Goal: Download file/media

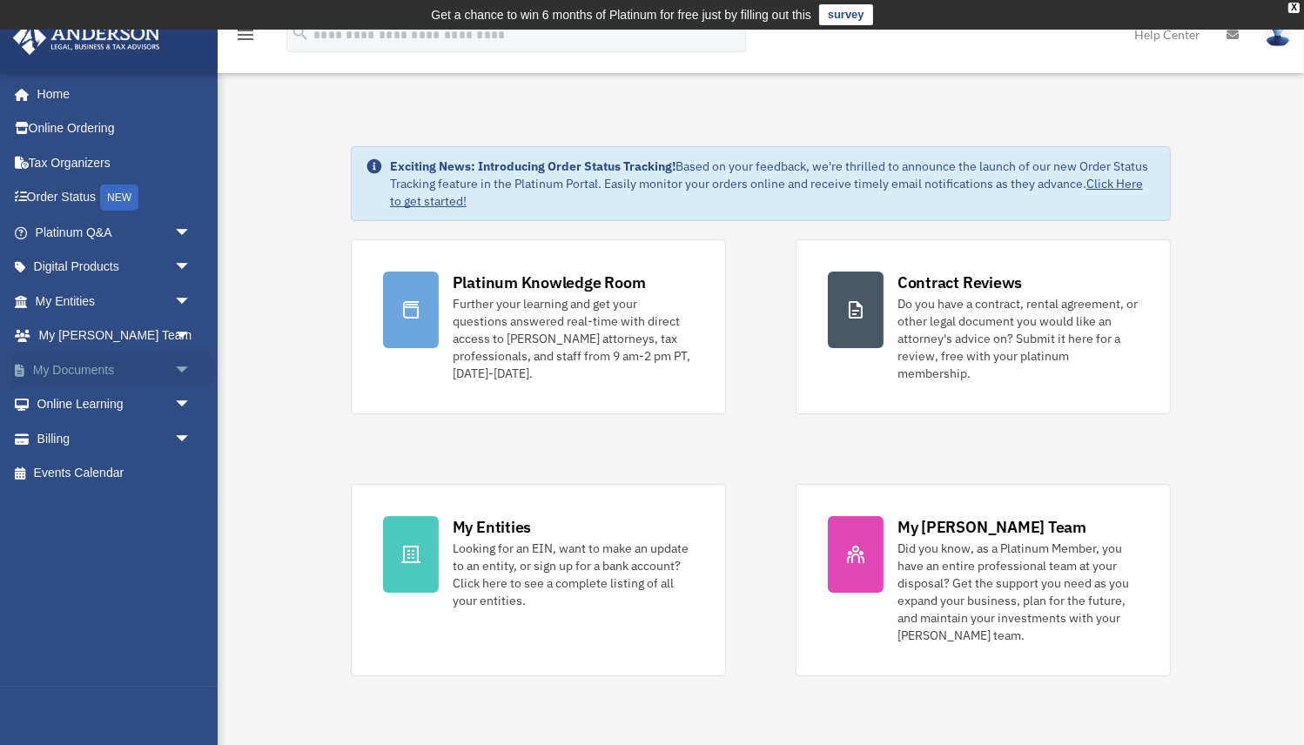
click at [77, 366] on link "My Documents arrow_drop_down" at bounding box center [114, 369] width 205 height 35
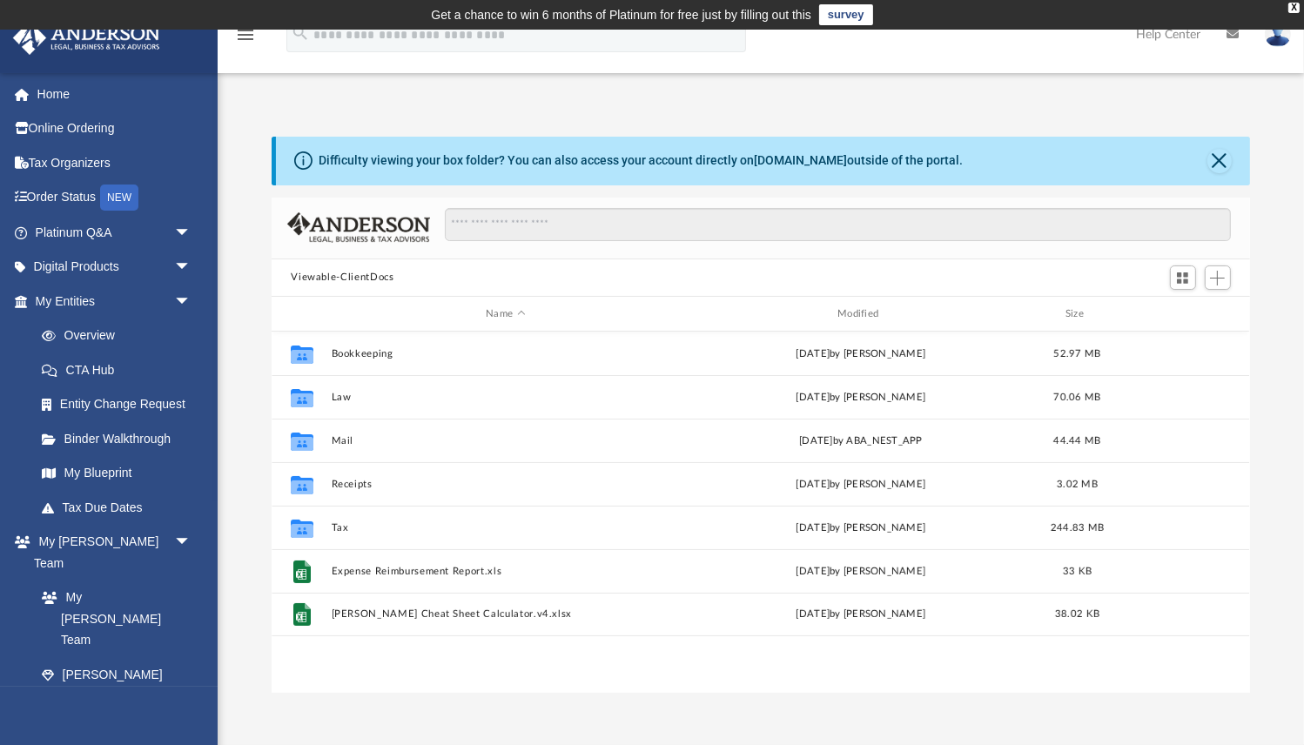
scroll to position [395, 977]
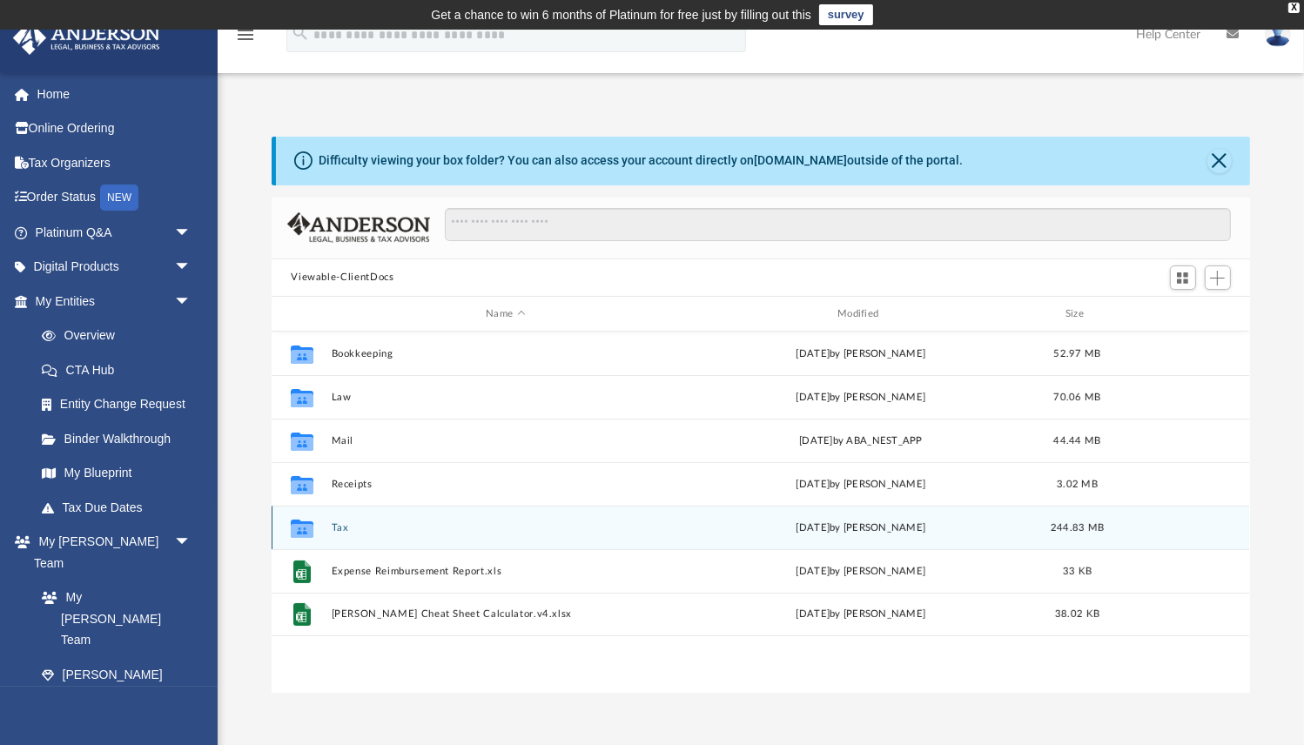
click at [341, 528] on button "Tax" at bounding box center [506, 527] width 348 height 11
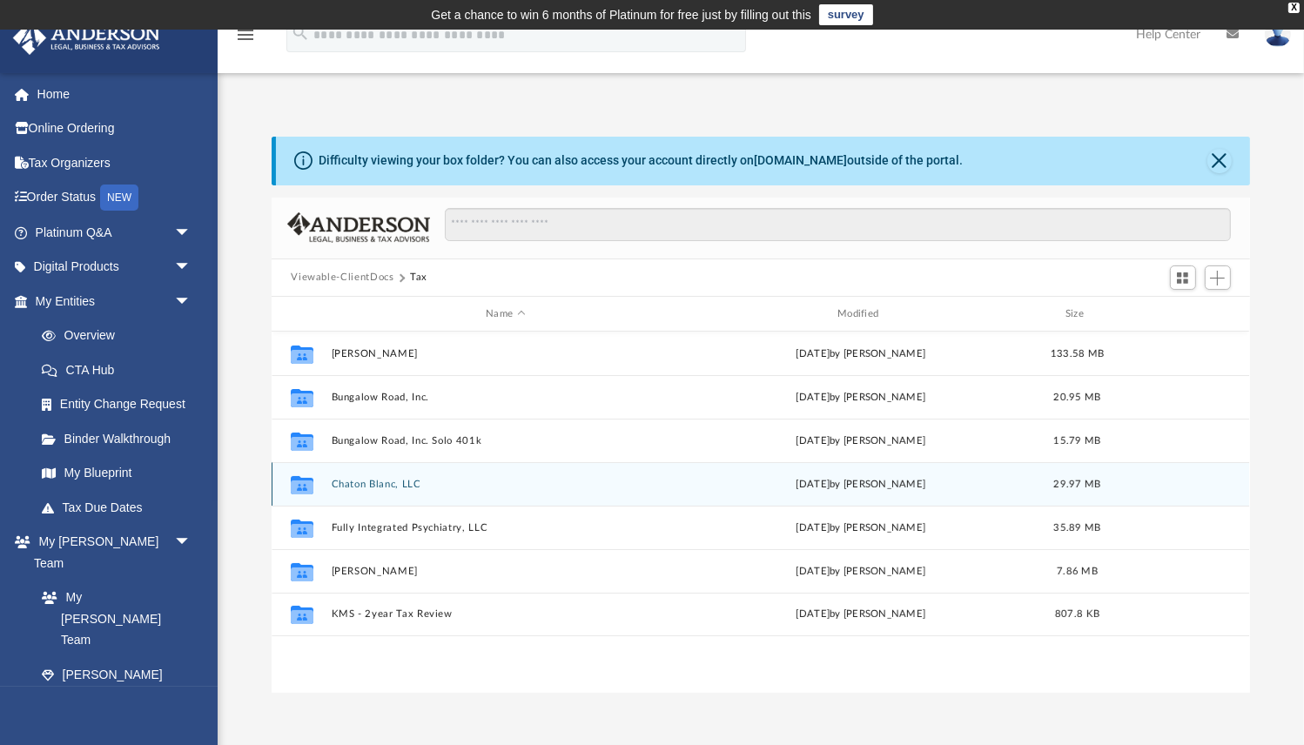
click at [374, 485] on button "Chaton Blanc, LLC" at bounding box center [506, 484] width 348 height 11
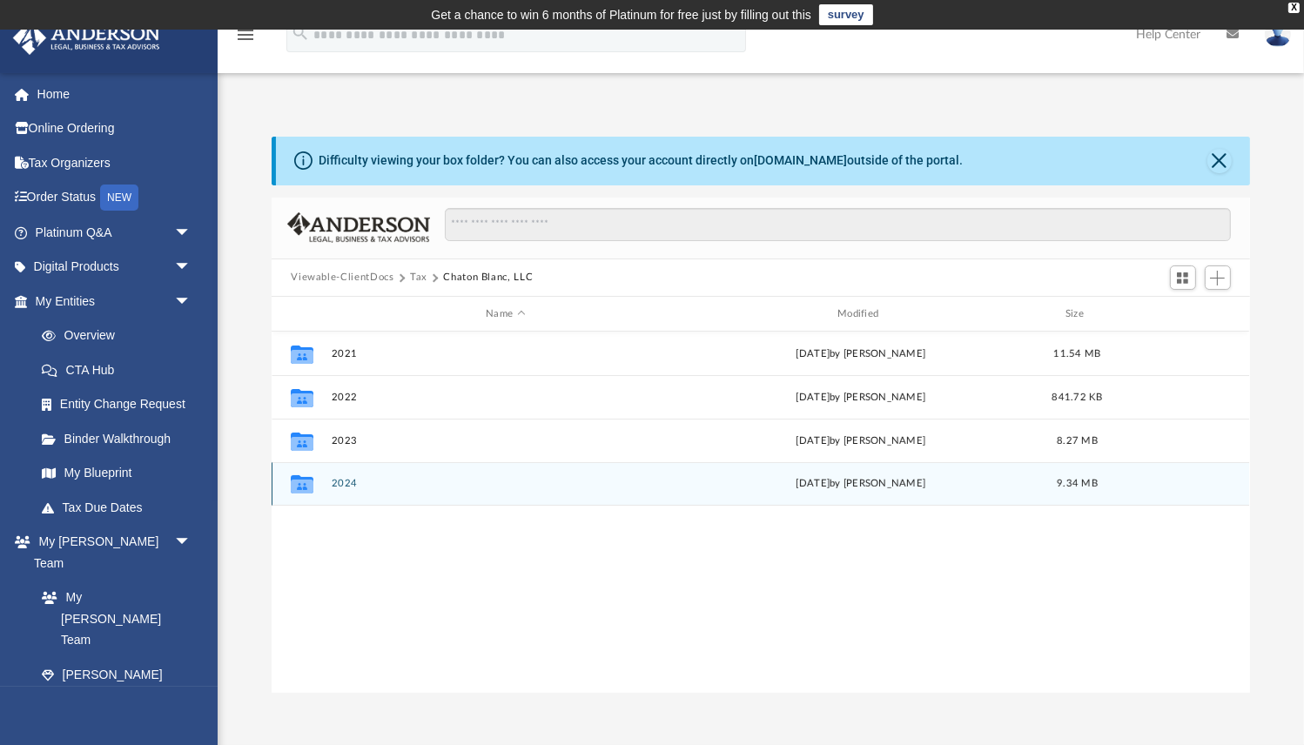
click at [351, 488] on button "2024" at bounding box center [506, 484] width 348 height 11
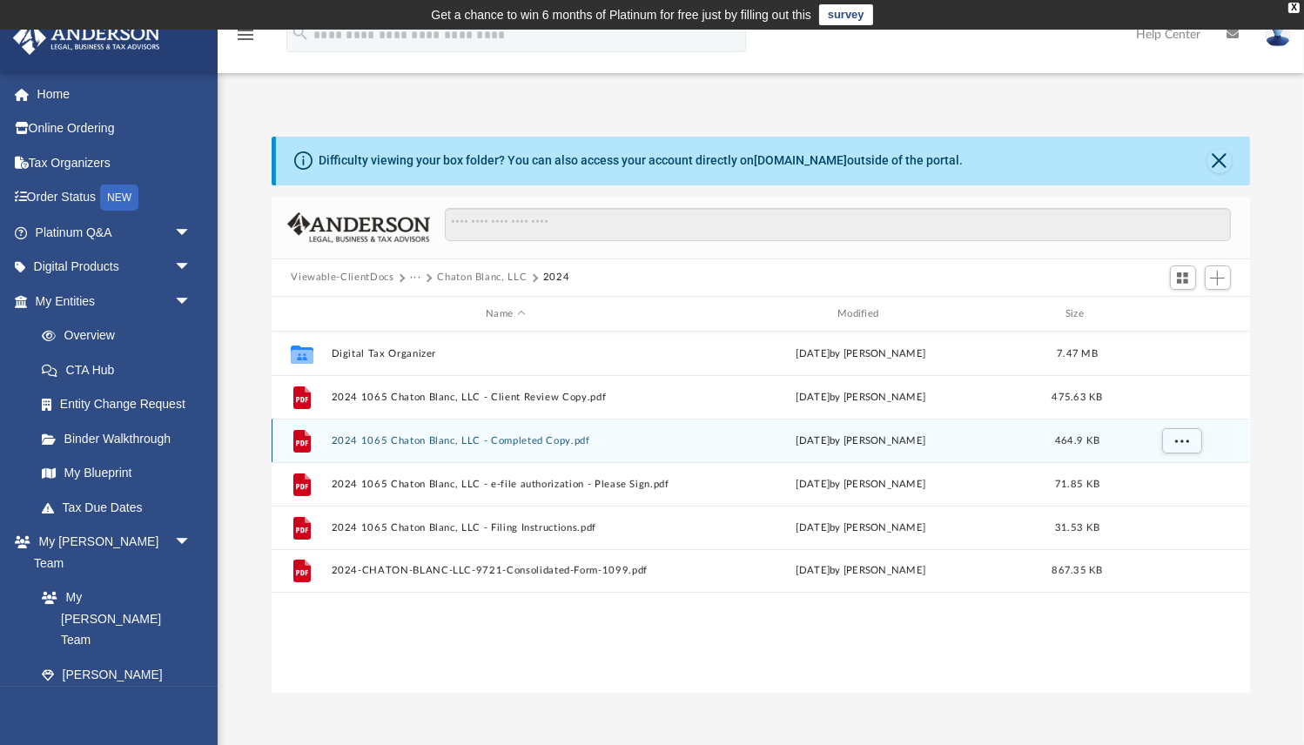
click at [421, 443] on button "2024 1065 Chaton Blanc, LLC - Completed Copy.pdf" at bounding box center [506, 440] width 348 height 11
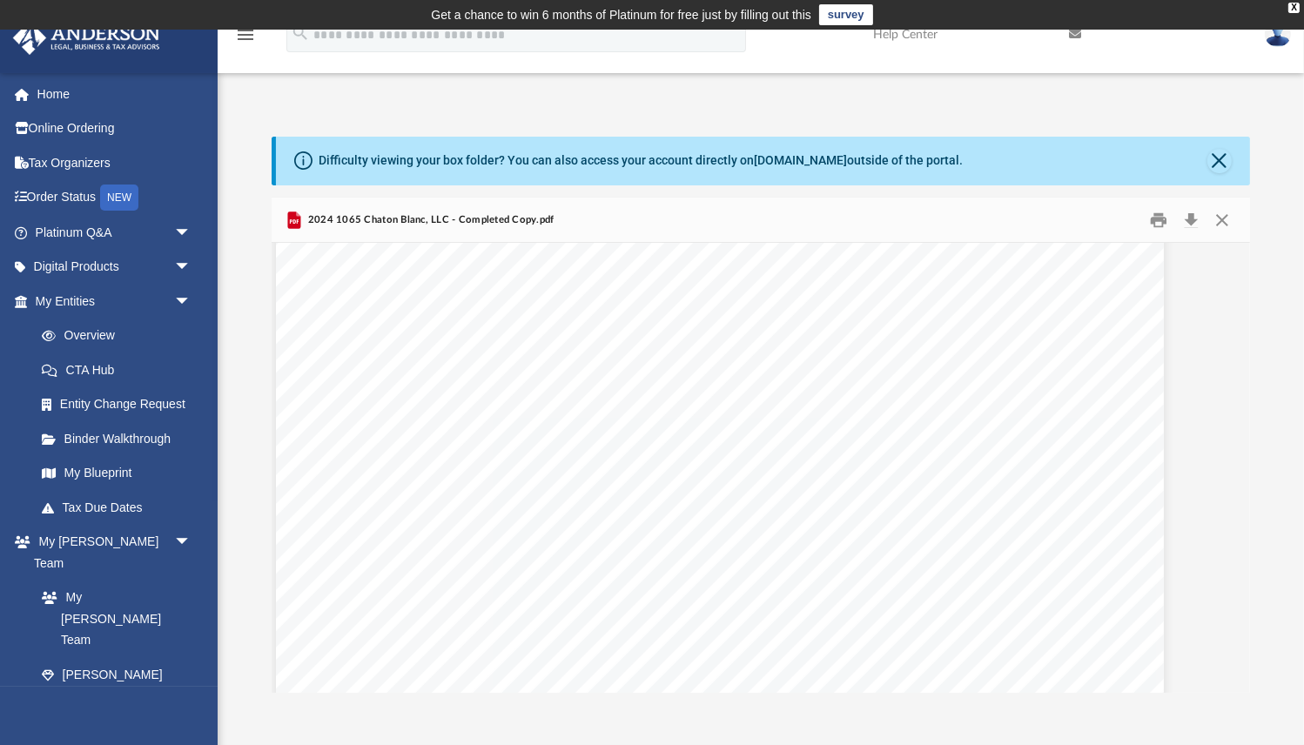
scroll to position [46218, 41]
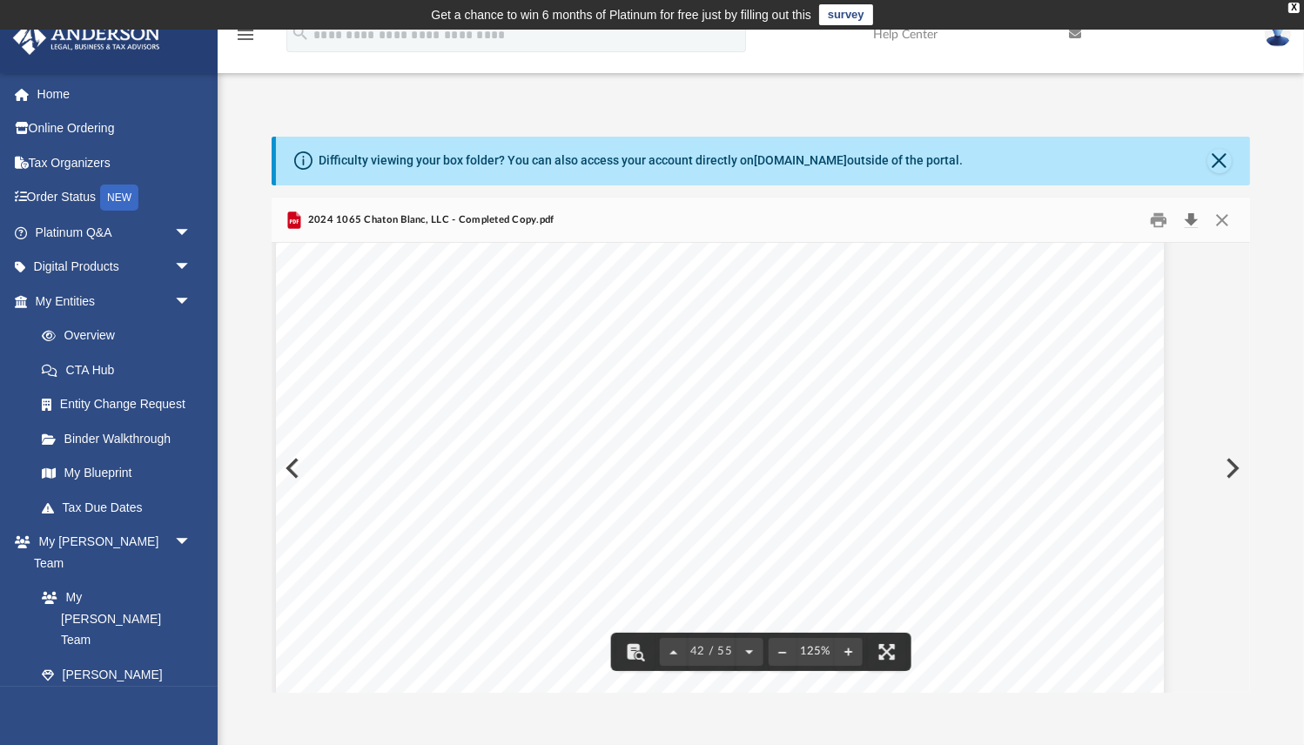
click at [1188, 224] on button "Download" at bounding box center [1191, 219] width 31 height 27
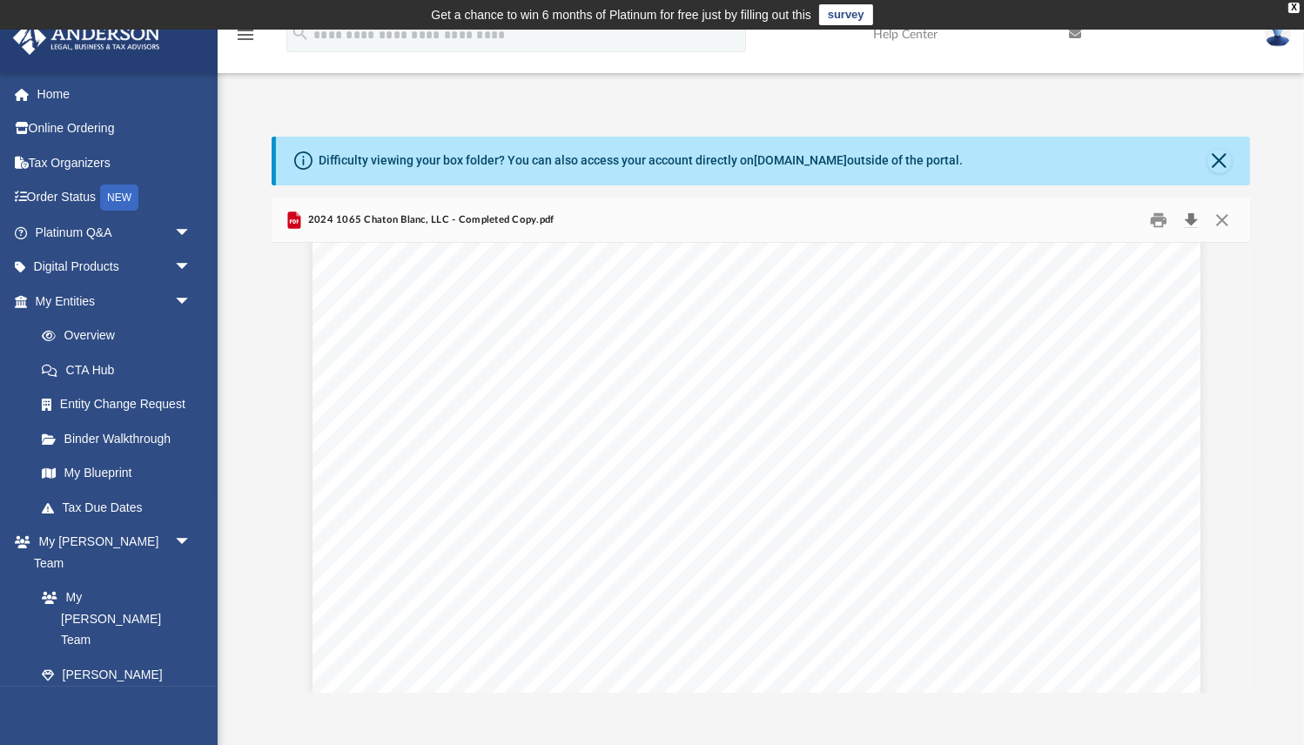
scroll to position [51235, 4]
click at [1227, 218] on button "Close" at bounding box center [1221, 219] width 31 height 27
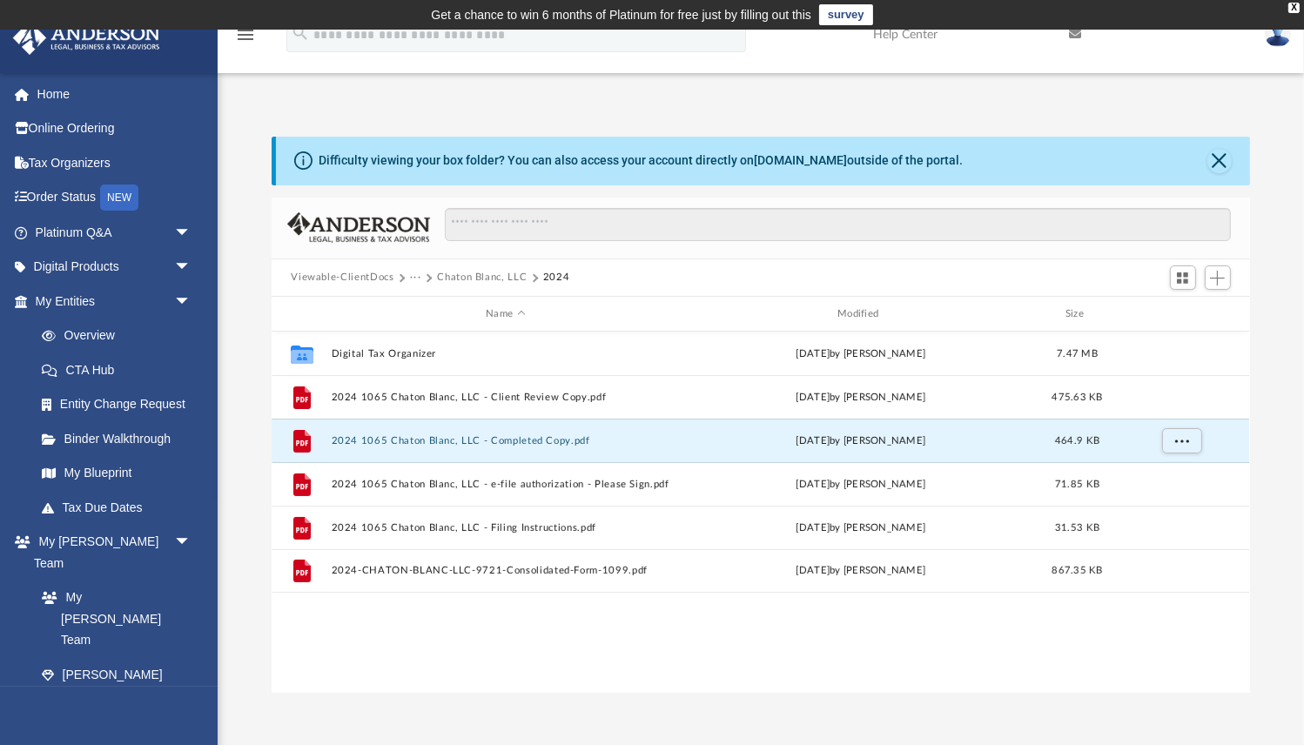
click at [462, 277] on button "Chaton Blanc, LLC" at bounding box center [482, 278] width 90 height 16
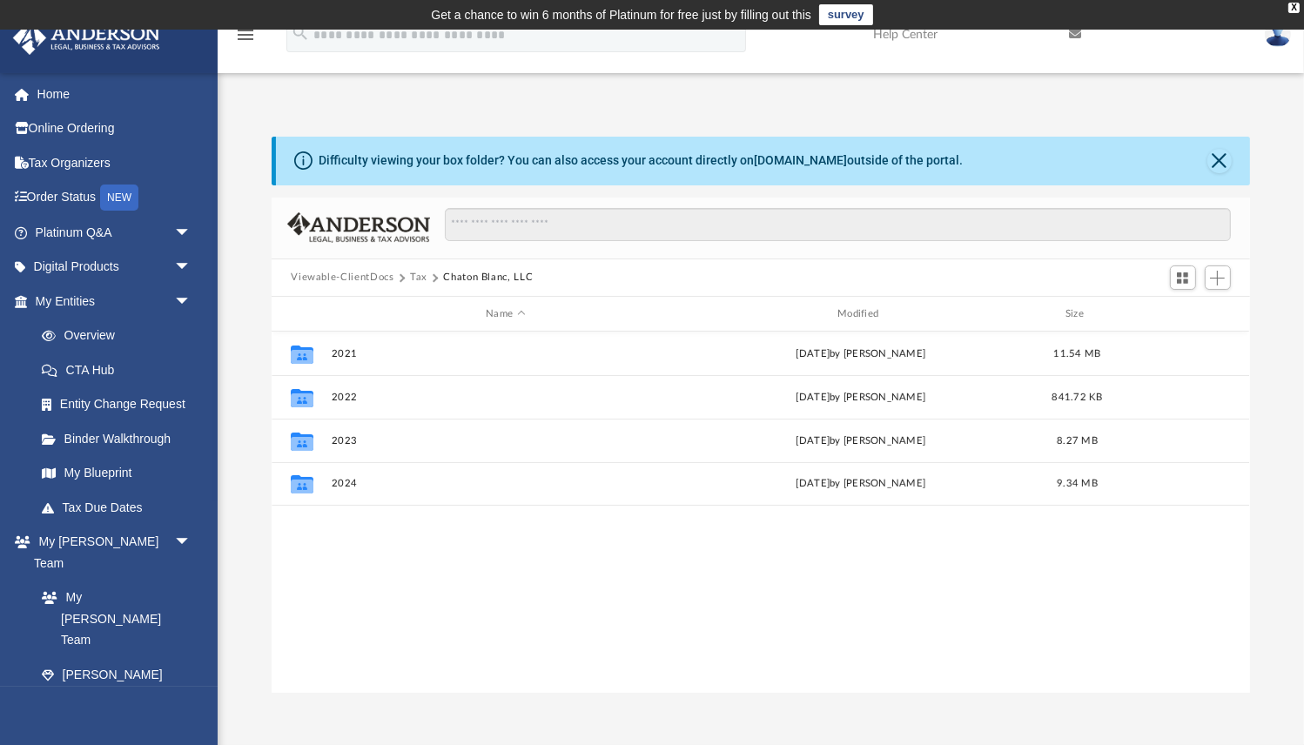
click at [420, 277] on button "Tax" at bounding box center [418, 278] width 17 height 16
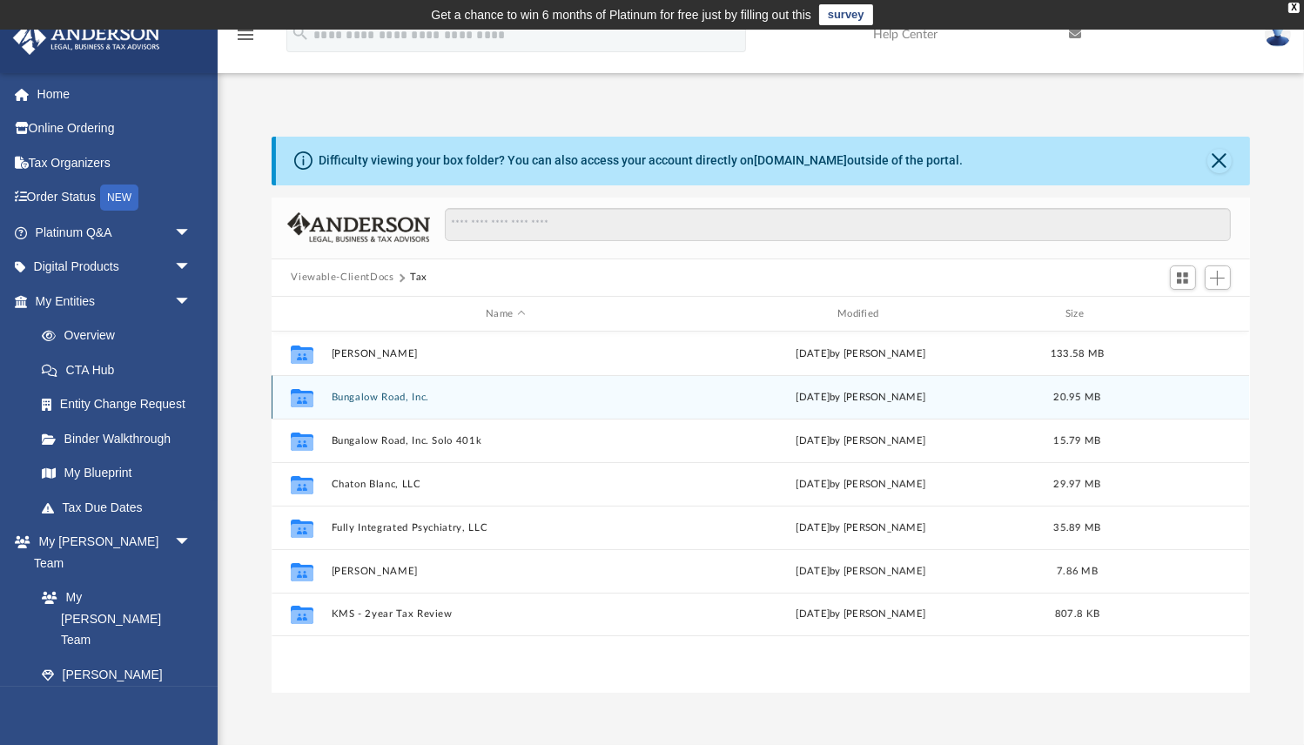
click at [366, 398] on button "Bungalow Road, Inc." at bounding box center [506, 397] width 348 height 11
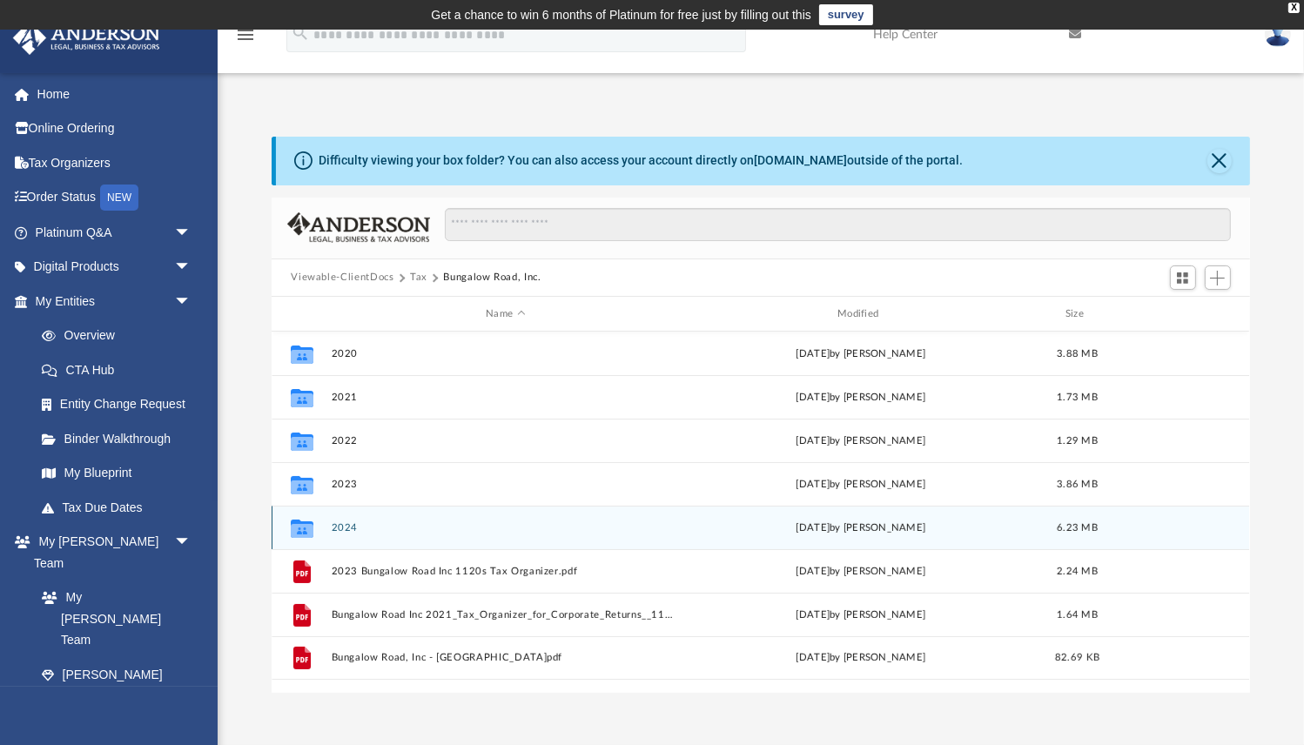
click at [345, 532] on button "2024" at bounding box center [506, 527] width 348 height 11
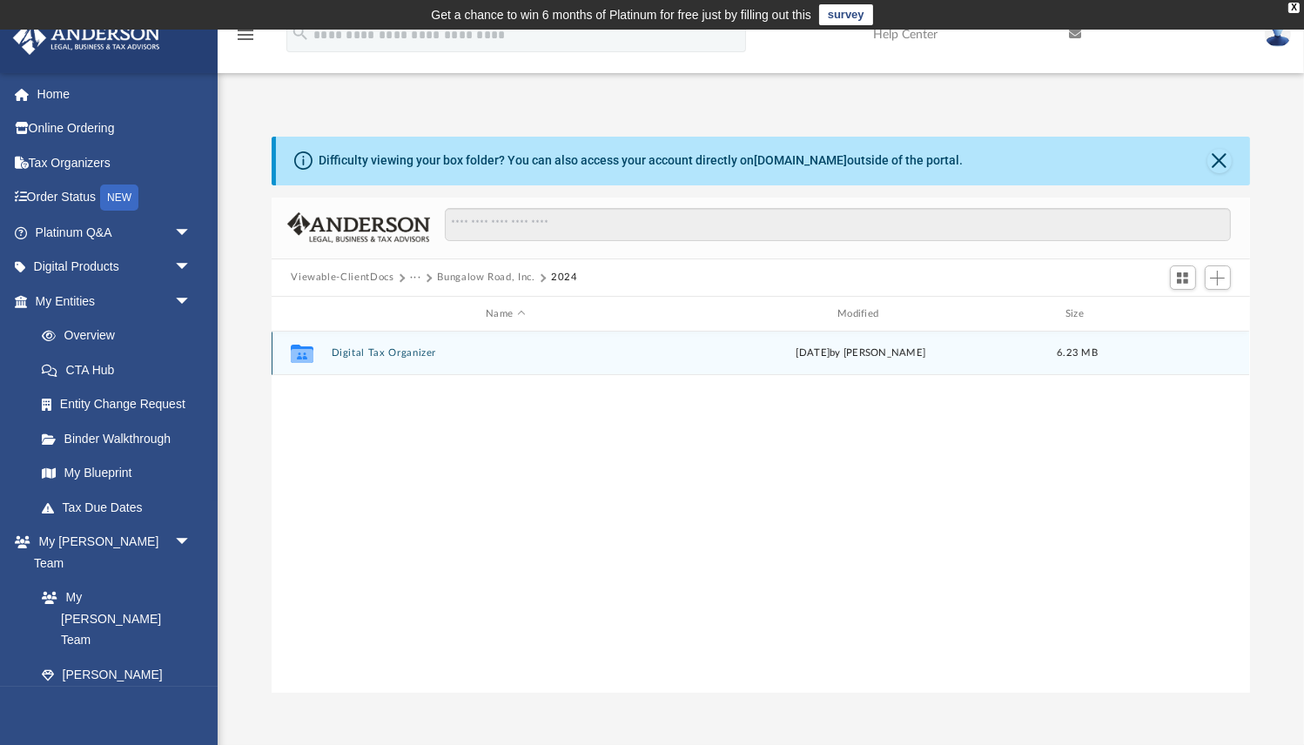
click at [393, 356] on button "Digital Tax Organizer" at bounding box center [506, 353] width 348 height 11
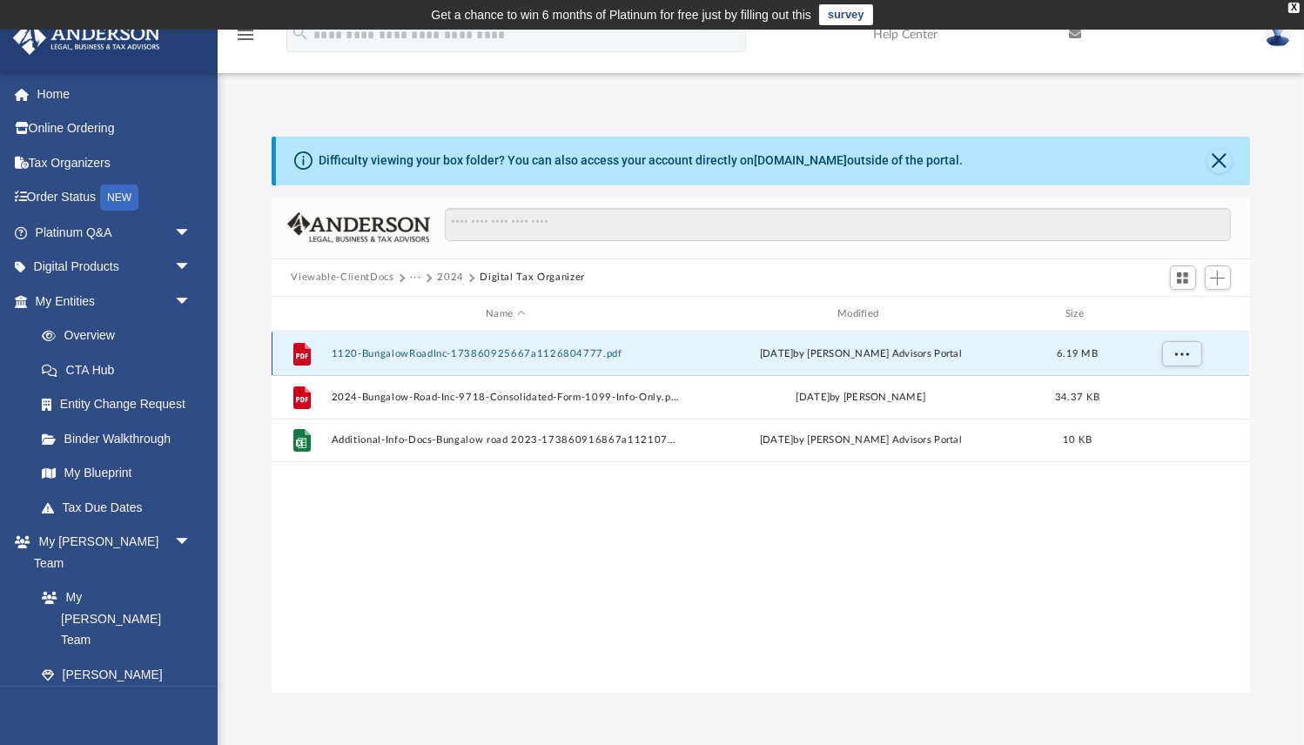
click at [394, 355] on button "1120-BungalowRoadInc-173860925667a1126804777.pdf" at bounding box center [506, 353] width 348 height 11
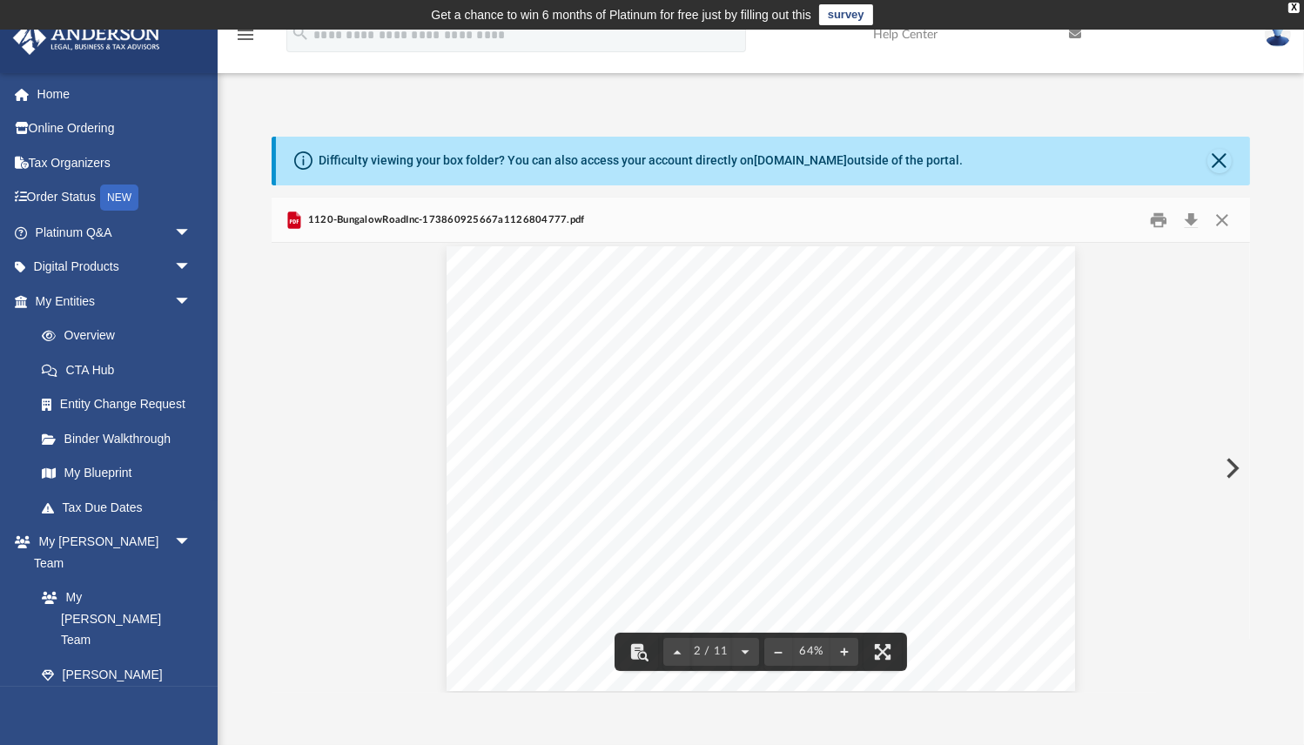
scroll to position [0, 0]
click at [1222, 221] on button "Close" at bounding box center [1221, 219] width 31 height 27
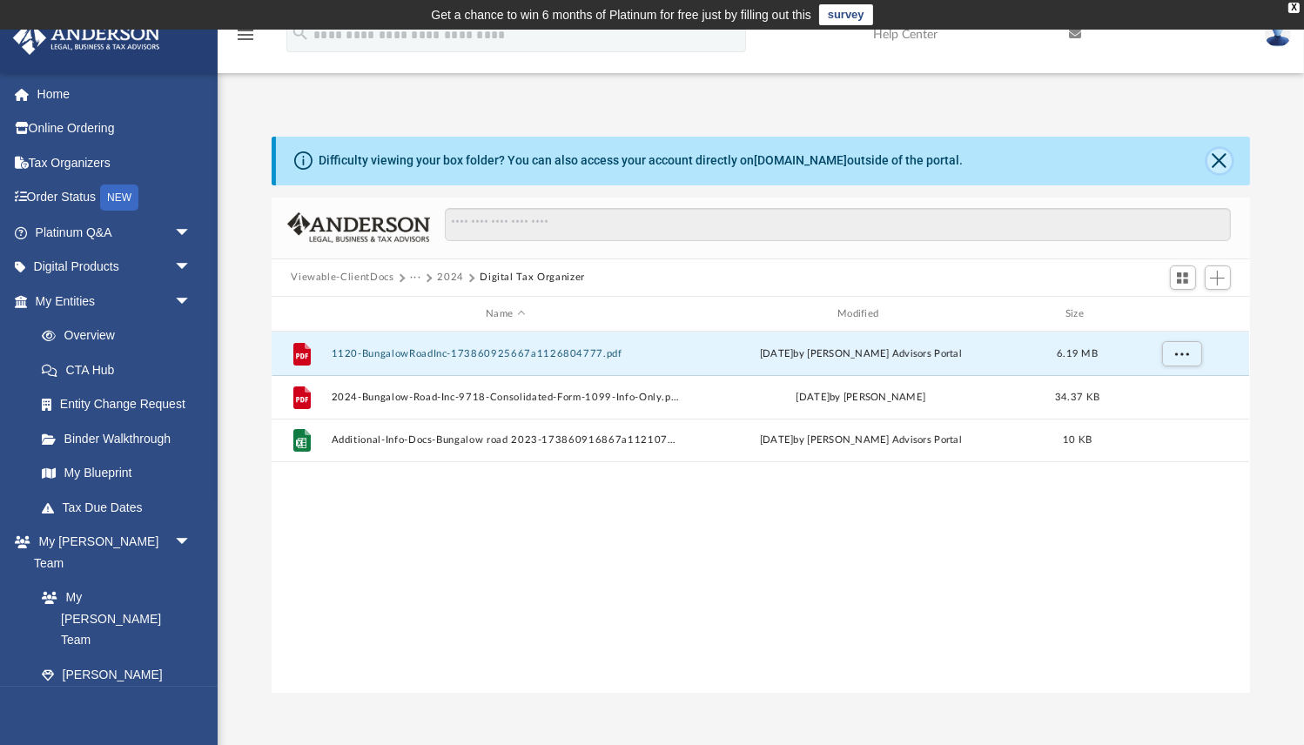
click at [1223, 158] on button "Close" at bounding box center [1219, 161] width 24 height 24
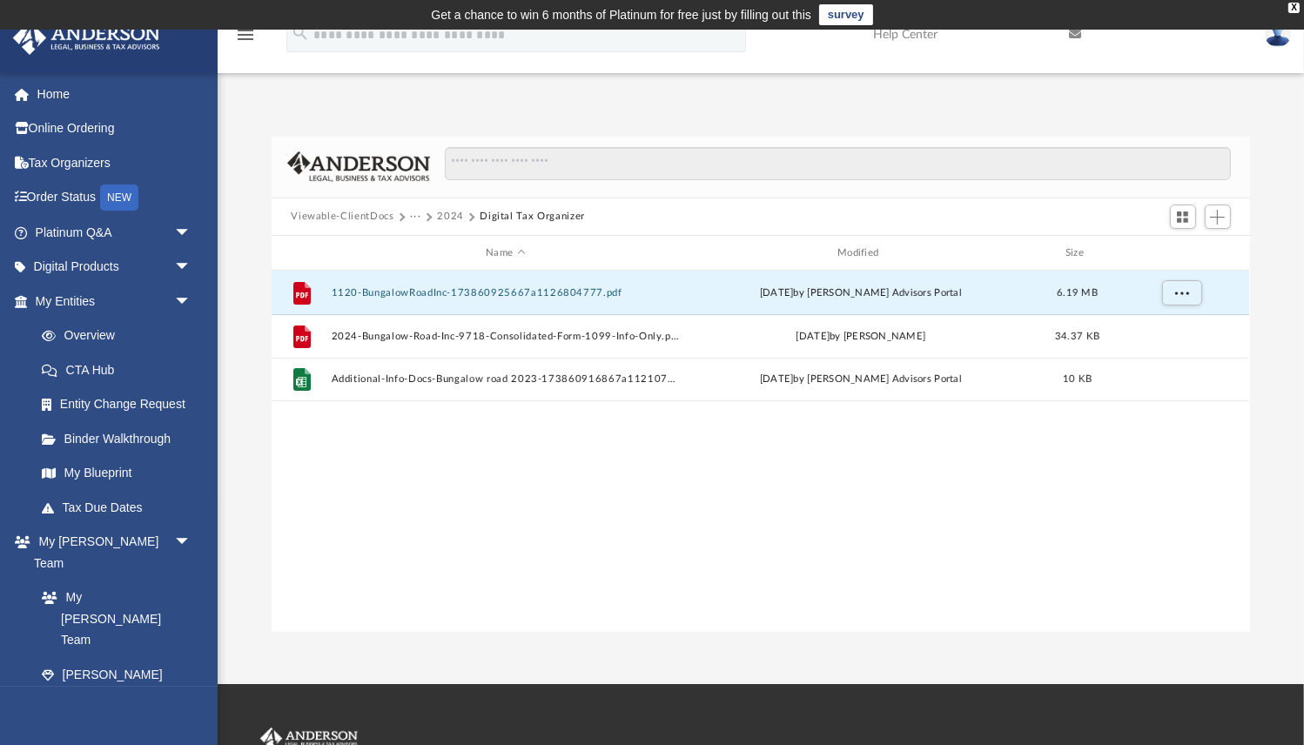
click at [414, 218] on button "···" at bounding box center [415, 217] width 11 height 16
click at [425, 248] on li "Tax" at bounding box center [469, 247] width 100 height 18
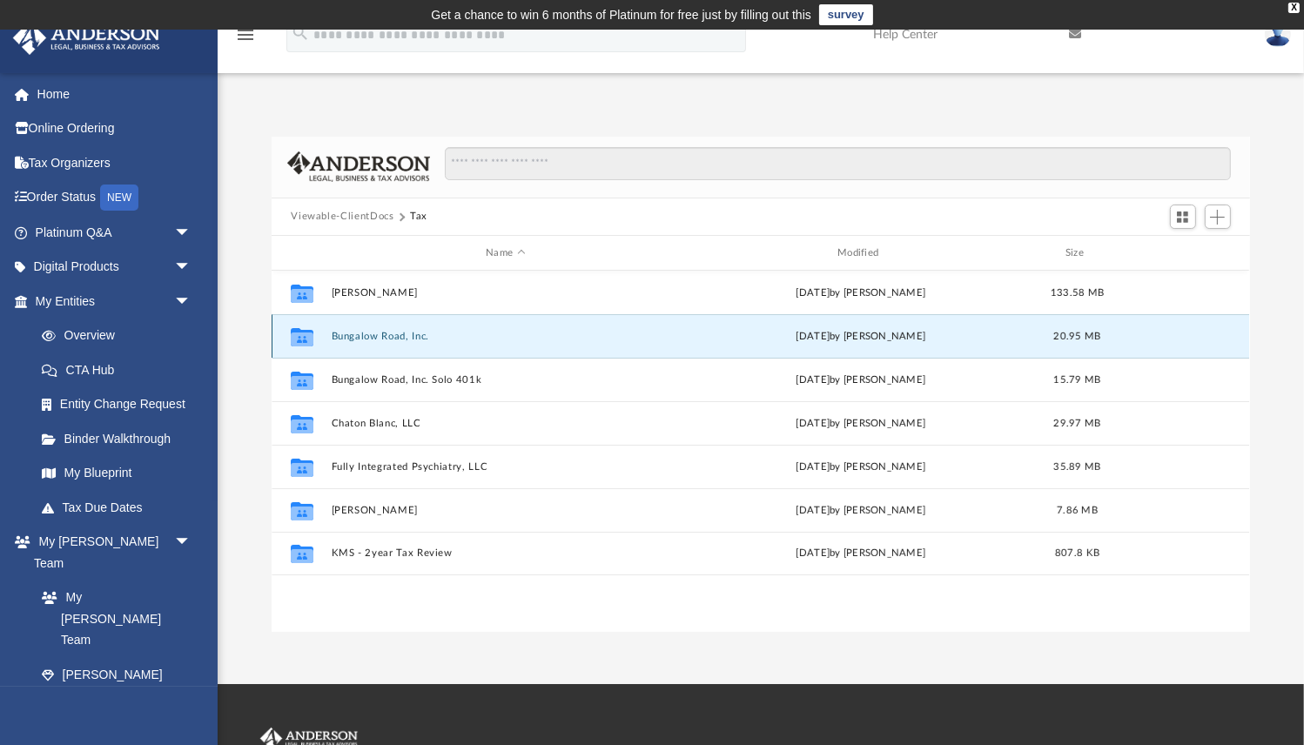
click at [367, 334] on button "Bungalow Road, Inc." at bounding box center [506, 336] width 348 height 11
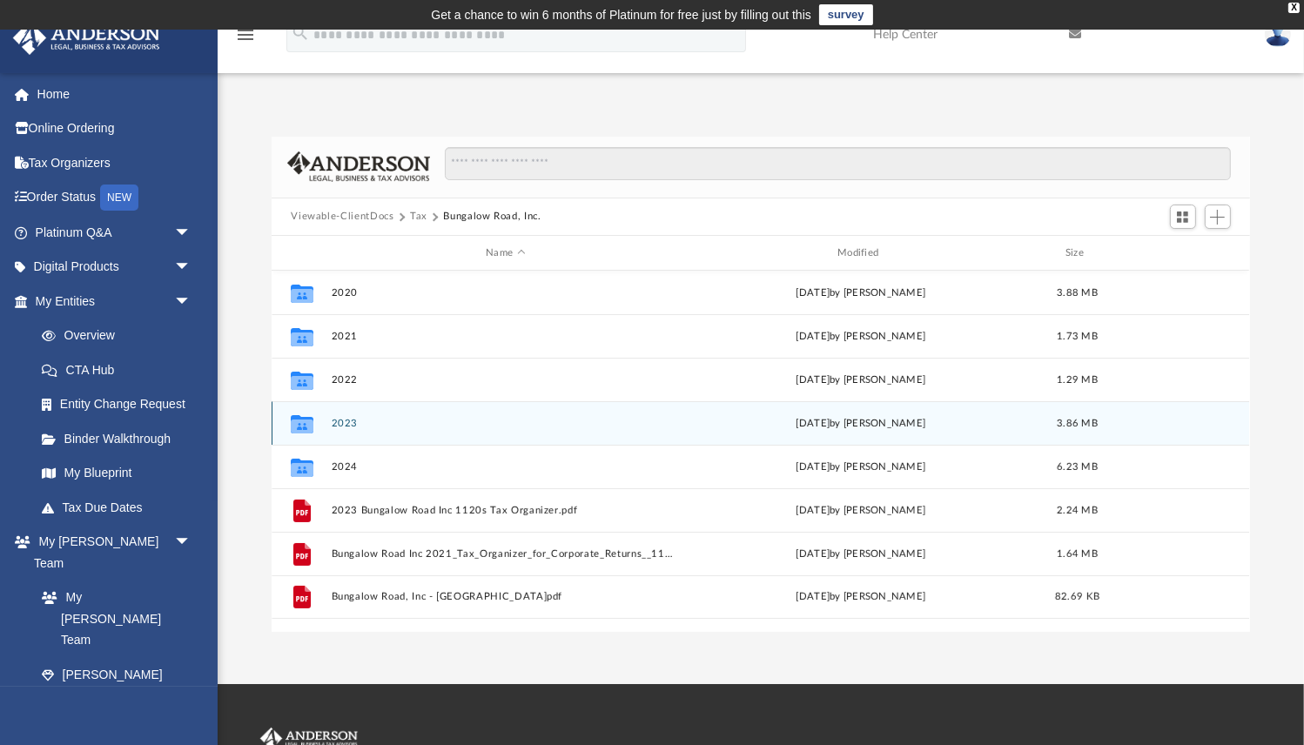
click at [338, 434] on div "Collaborated Folder 2023 [DATE] by [PERSON_NAME] 3.86 MB" at bounding box center [760, 423] width 977 height 44
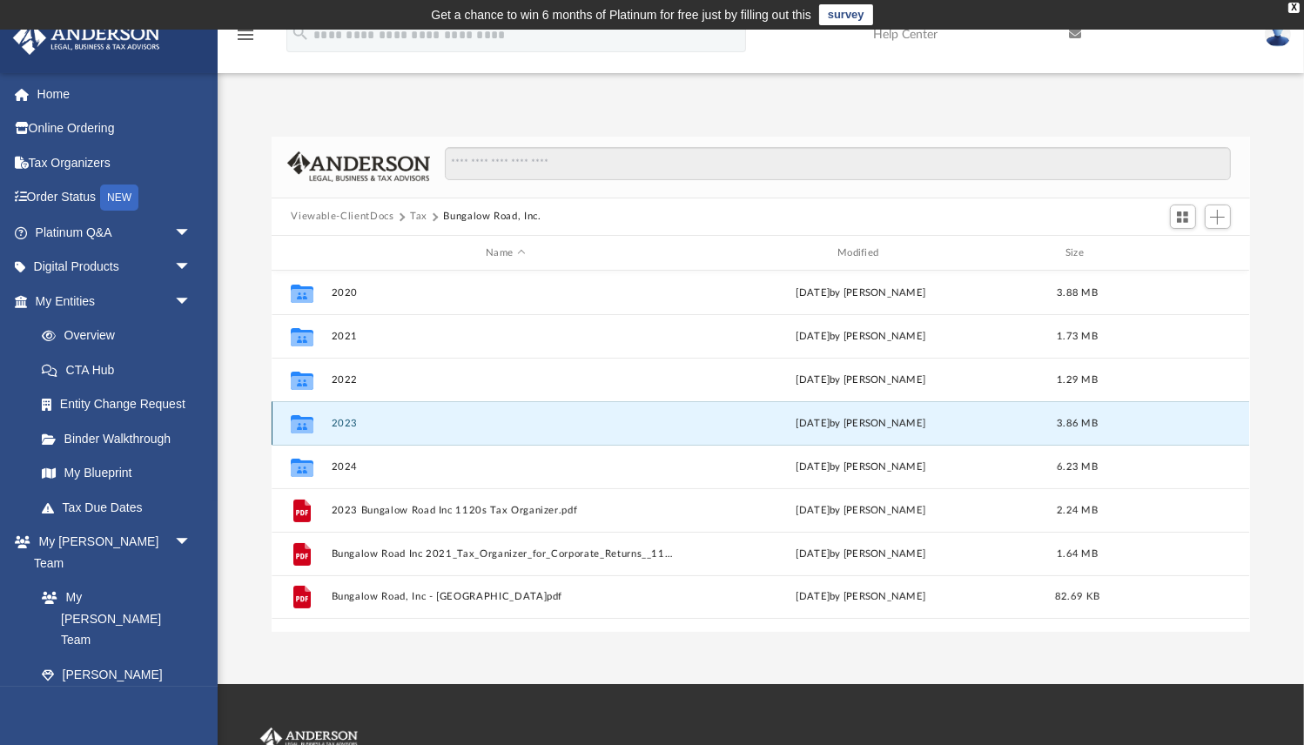
click at [341, 426] on button "2023" at bounding box center [506, 423] width 348 height 11
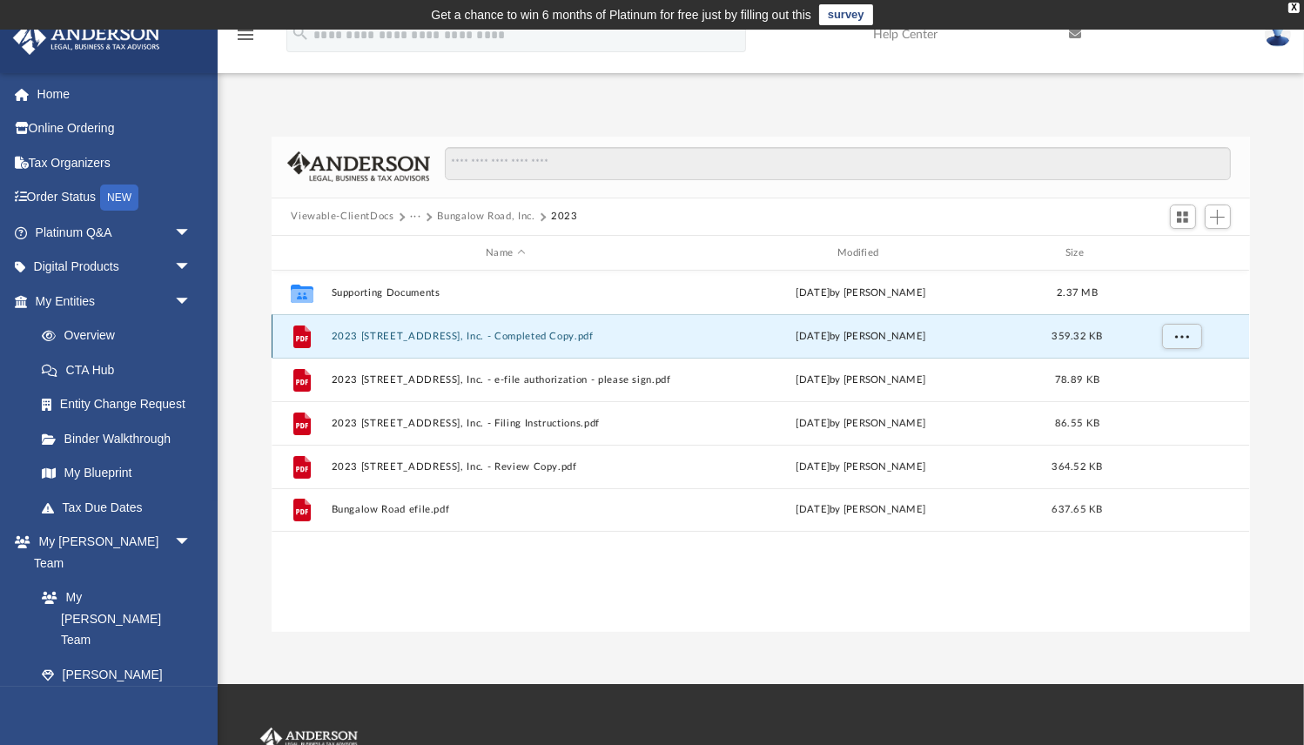
click at [391, 339] on button "2023 [STREET_ADDRESS], Inc. - Completed Copy.pdf" at bounding box center [506, 336] width 348 height 11
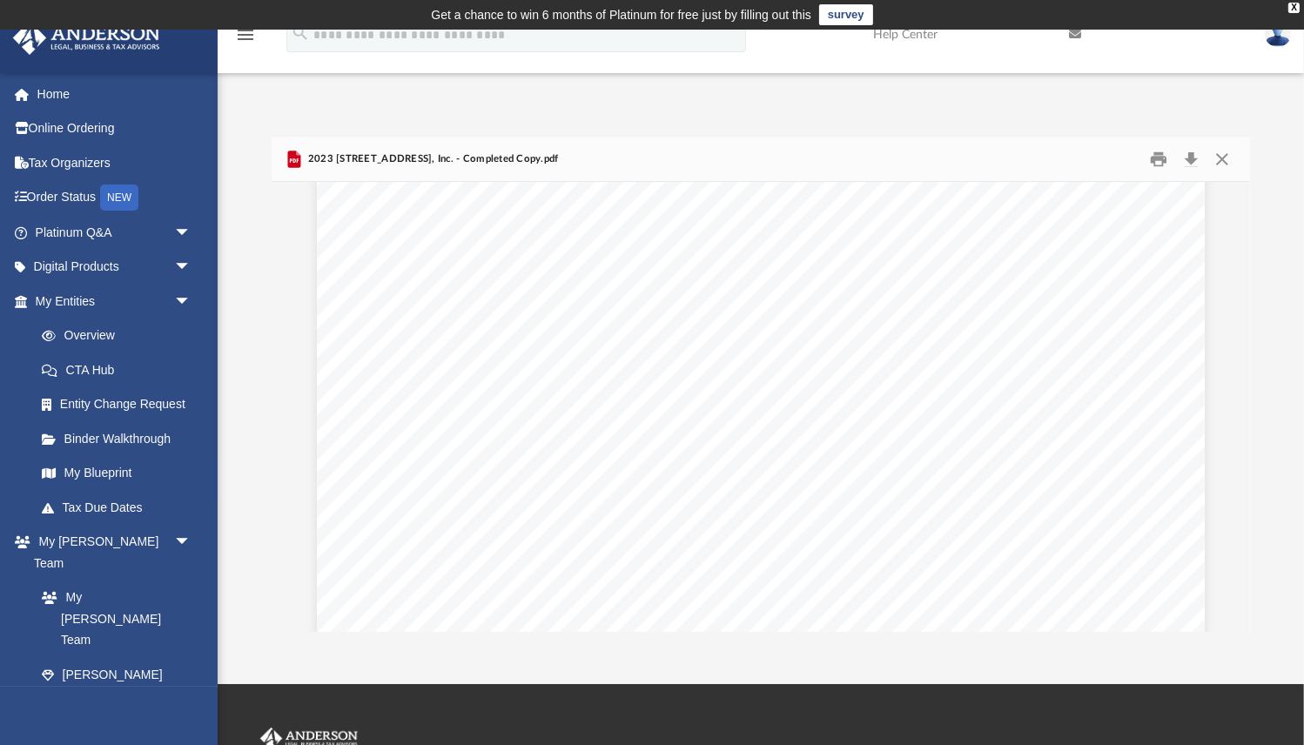
scroll to position [3608, 0]
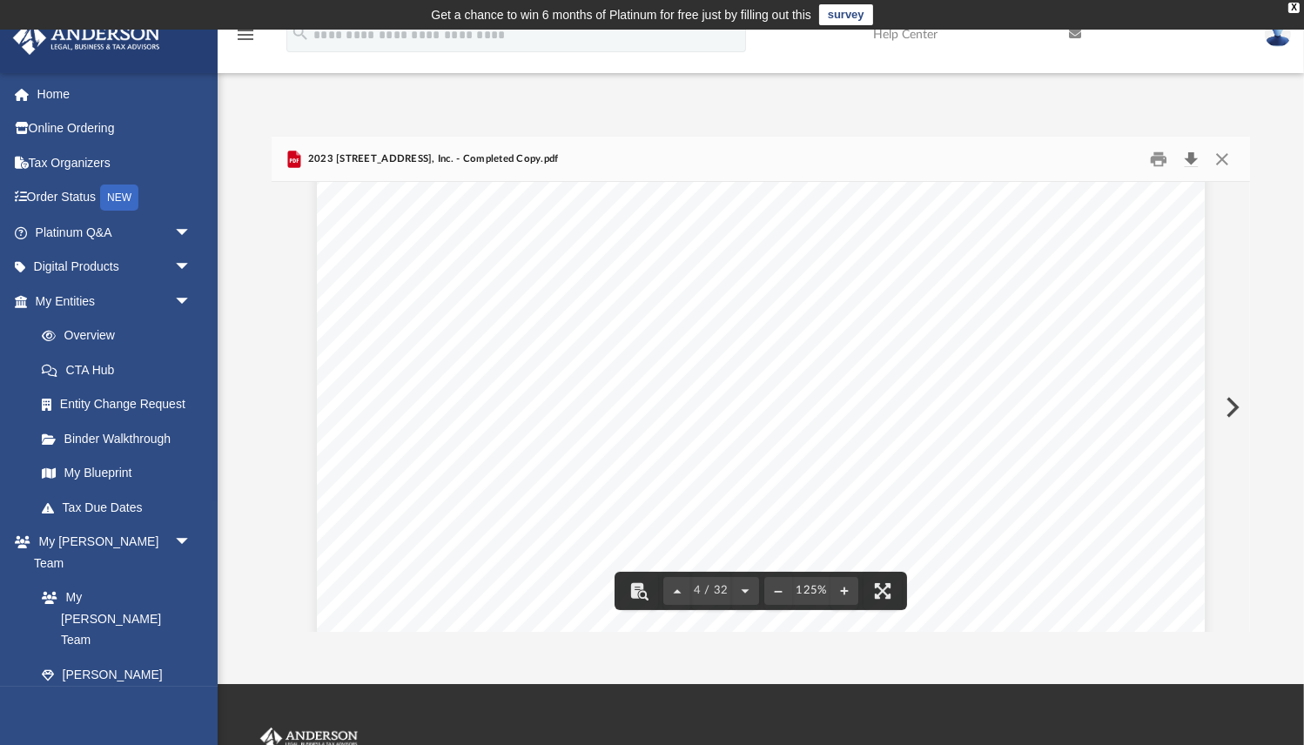
click at [1190, 162] on button "Download" at bounding box center [1191, 158] width 31 height 27
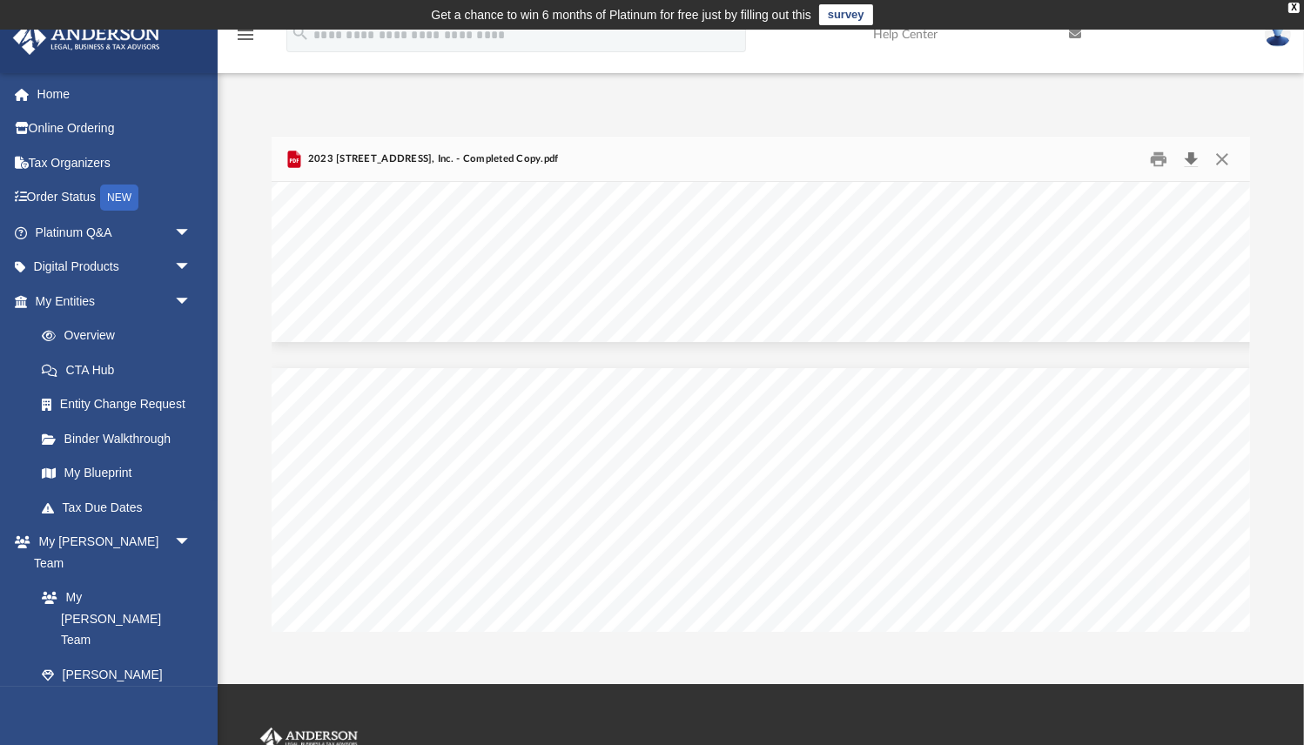
scroll to position [35578, 0]
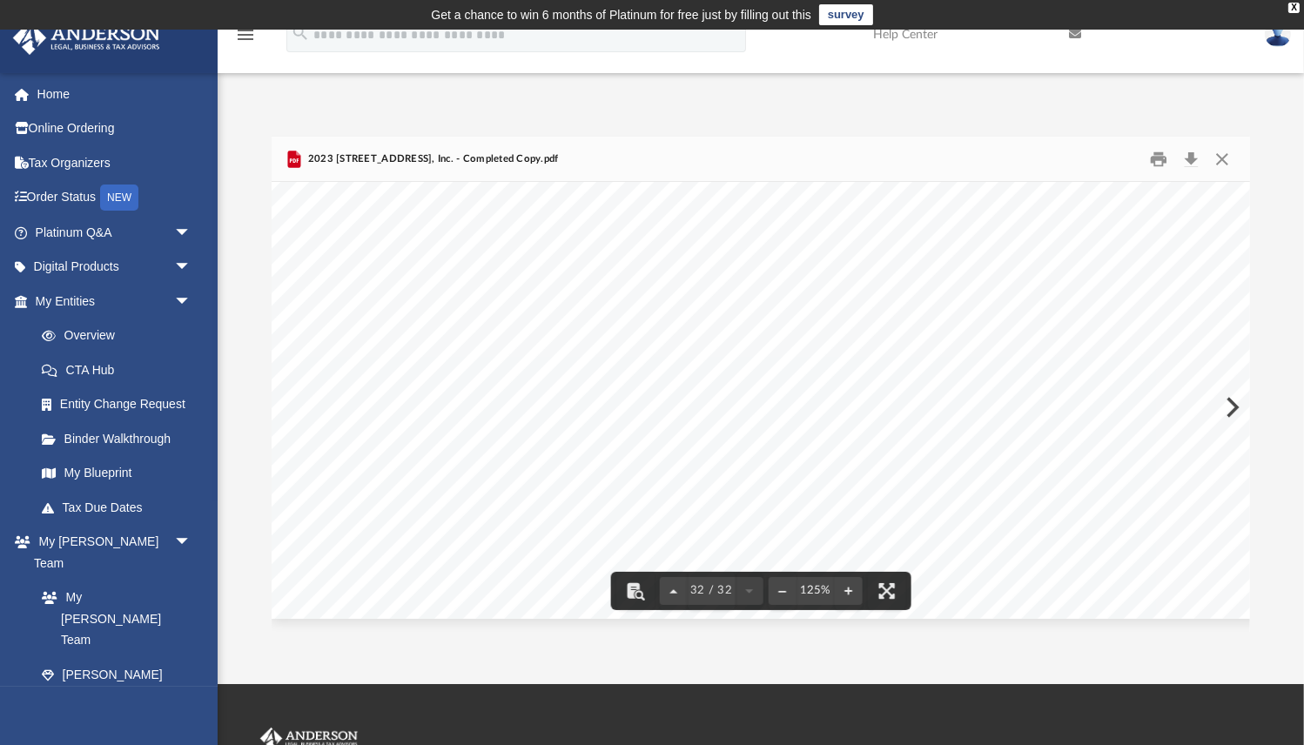
click at [849, 17] on link "survey" at bounding box center [846, 14] width 54 height 21
